Goal: Navigation & Orientation: Find specific page/section

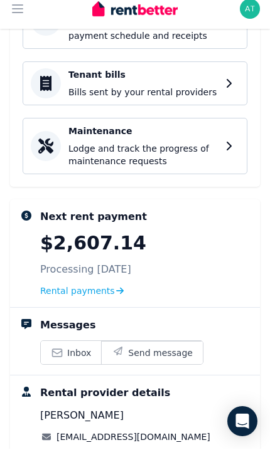
scroll to position [568, 0]
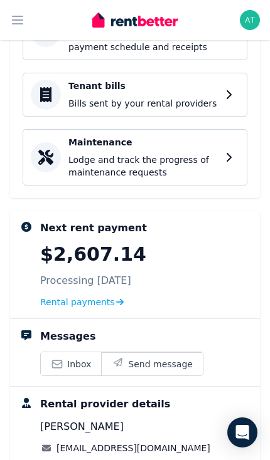
click at [103, 296] on span "Rental payments" at bounding box center [77, 302] width 75 height 13
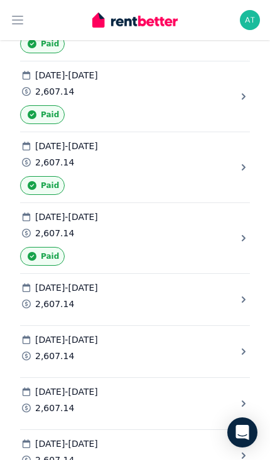
scroll to position [8244, 0]
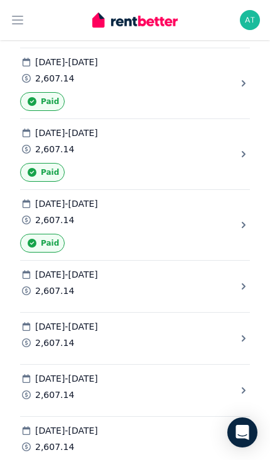
click at [17, 26] on icon "button" at bounding box center [17, 20] width 15 height 15
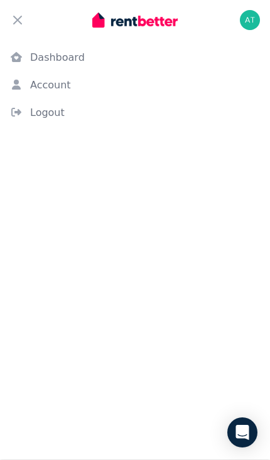
click at [21, 14] on icon "button" at bounding box center [17, 20] width 15 height 15
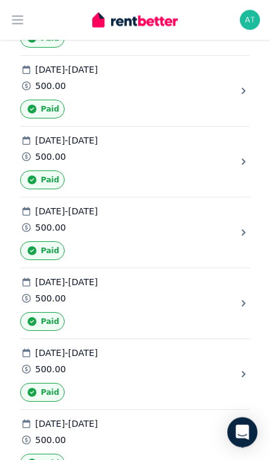
scroll to position [0, 0]
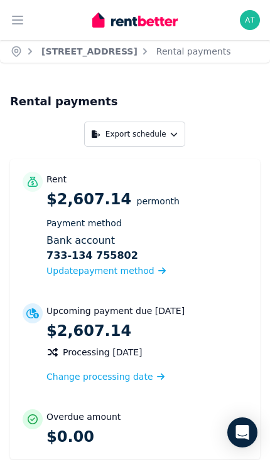
click at [21, 21] on icon "button" at bounding box center [17, 20] width 15 height 15
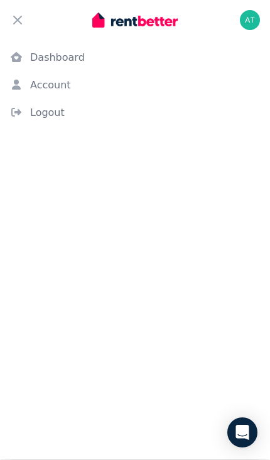
click at [72, 54] on link "Dashboard" at bounding box center [135, 57] width 270 height 25
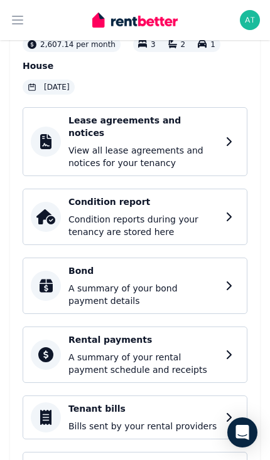
scroll to position [239, 0]
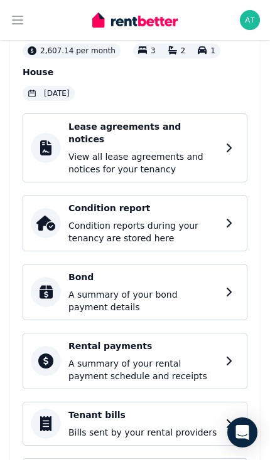
click at [201, 137] on div "Lease agreements and notices View all lease agreements and notices for your ten…" at bounding box center [142, 147] width 149 height 55
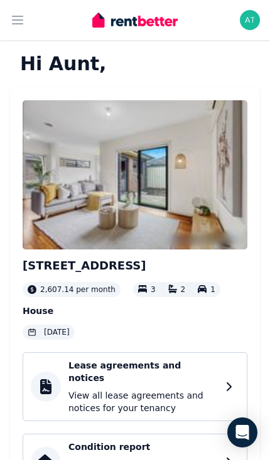
click at [29, 9] on button "Open main menu" at bounding box center [17, 20] width 25 height 25
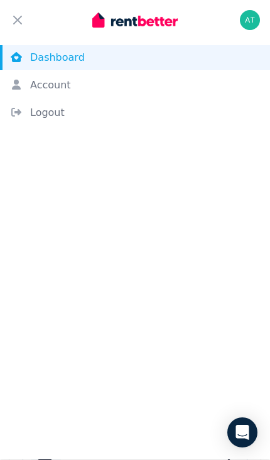
click at [158, 64] on link "Dashboard" at bounding box center [135, 57] width 270 height 25
click at [226, 56] on link "Dashboard" at bounding box center [135, 57] width 270 height 25
click at [251, 21] on img "button" at bounding box center [249, 20] width 20 height 20
click at [56, 81] on link "Account" at bounding box center [135, 85] width 270 height 25
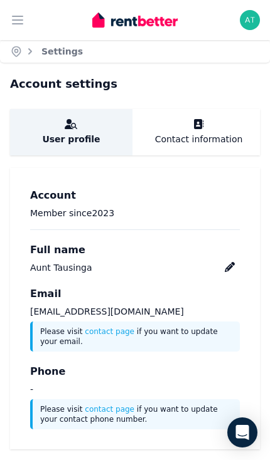
click at [25, 14] on button "Open main menu" at bounding box center [17, 20] width 25 height 25
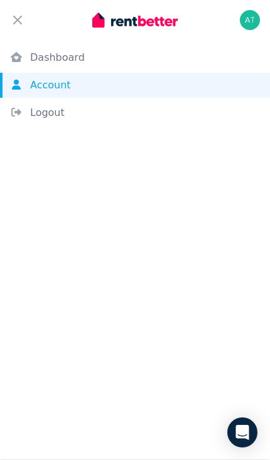
click at [57, 65] on link "Dashboard" at bounding box center [135, 57] width 270 height 25
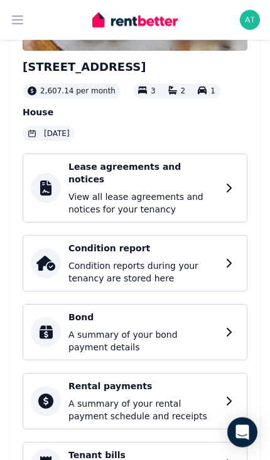
scroll to position [200, 0]
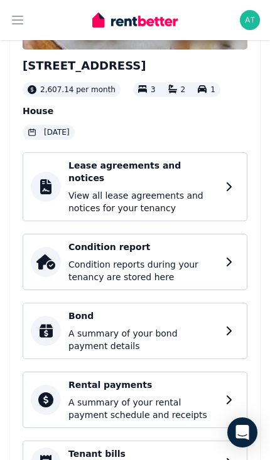
click at [183, 241] on div "Condition report Condition reports during your tenancy are stored here" at bounding box center [142, 262] width 149 height 43
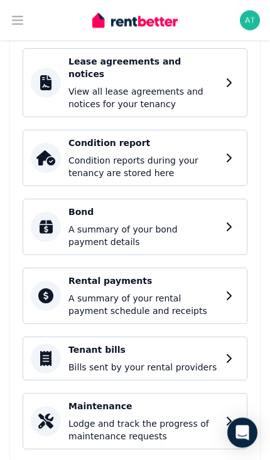
scroll to position [289, 0]
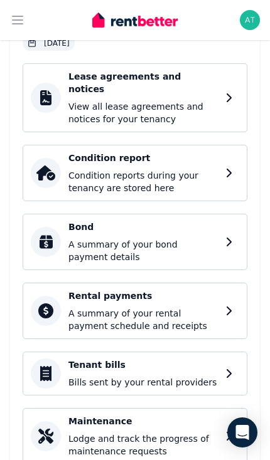
click at [213, 238] on p "A summary of your bond payment details" at bounding box center [142, 250] width 149 height 25
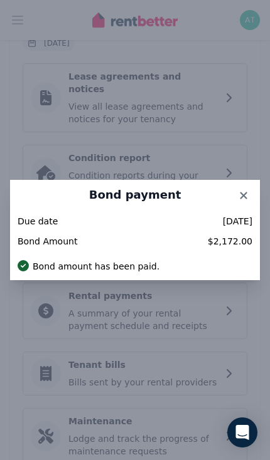
click at [248, 201] on icon at bounding box center [243, 195] width 13 height 11
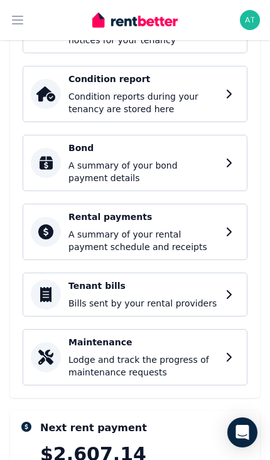
scroll to position [372, 0]
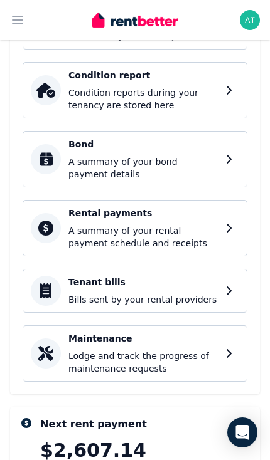
click at [211, 210] on div "Rental payments A summary of your rental payment schedule and receipts" at bounding box center [142, 228] width 149 height 43
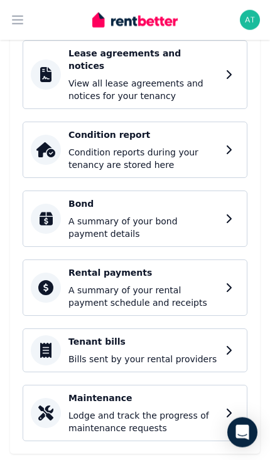
scroll to position [313, 0]
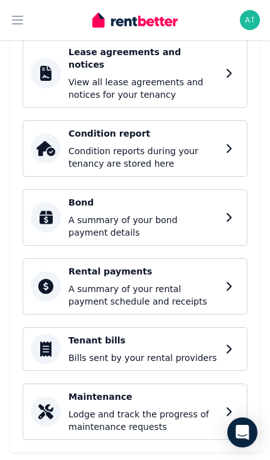
click at [231, 407] on icon at bounding box center [228, 411] width 5 height 9
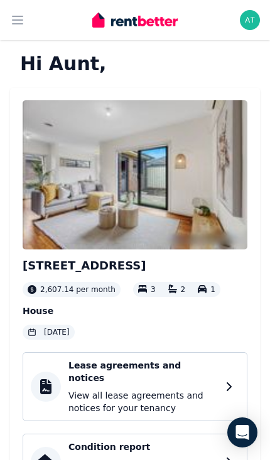
click at [244, 24] on img "button" at bounding box center [249, 20] width 20 height 20
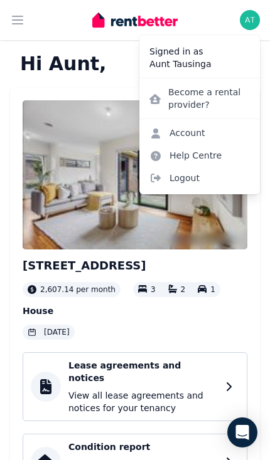
click at [202, 184] on span "Logout" at bounding box center [199, 178] width 120 height 23
